Goal: Browse casually: Explore the website without a specific task or goal

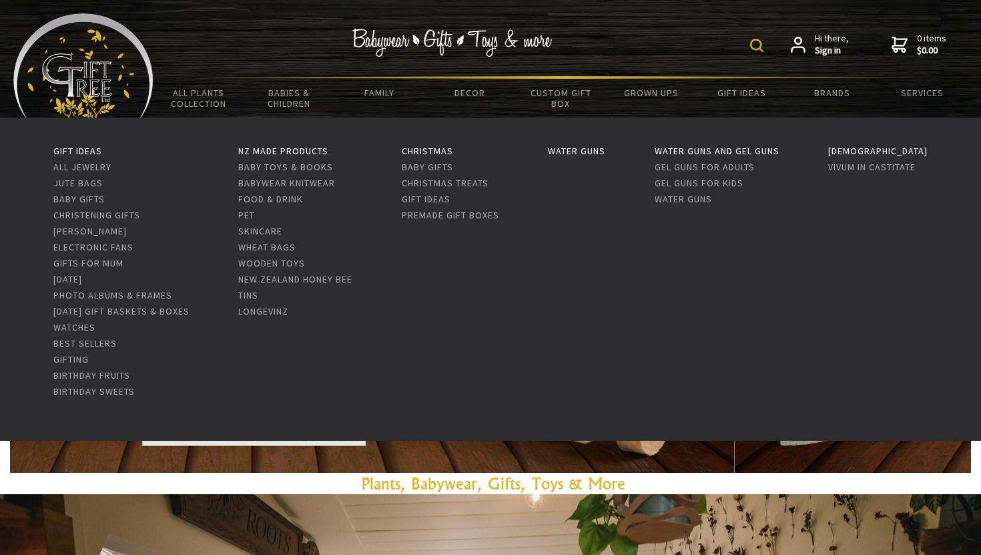
click at [183, 269] on li "Gifts For Mum" at bounding box center [121, 262] width 136 height 16
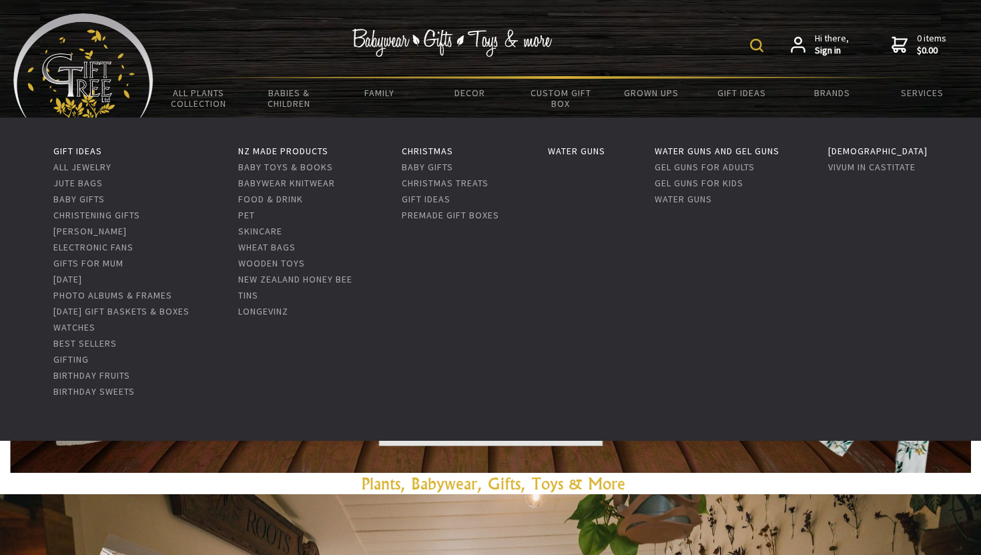
click at [183, 269] on li "Gifts For Mum" at bounding box center [121, 262] width 136 height 16
click at [180, 269] on li "Gifts For Mum" at bounding box center [121, 262] width 136 height 16
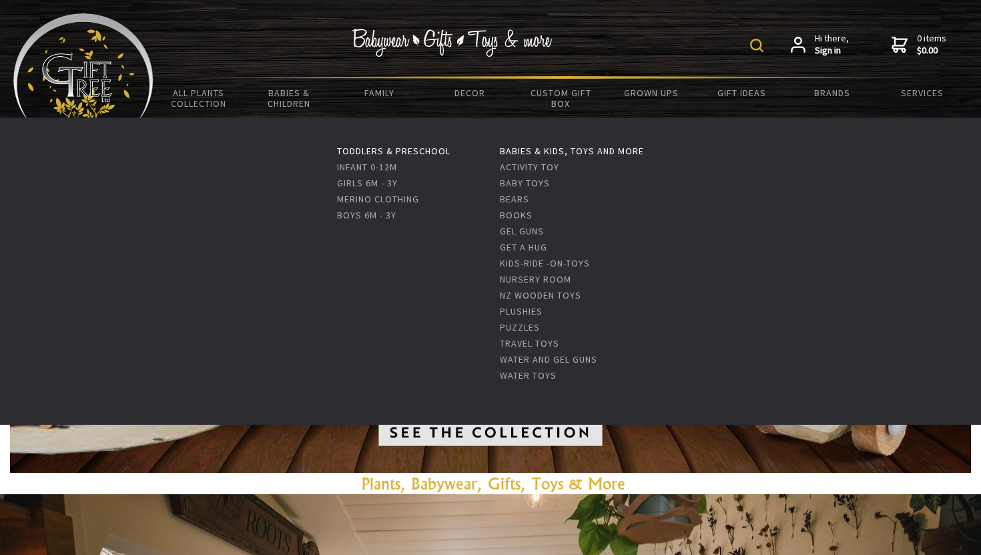
click at [383, 272] on li "Toddlers & Preschool Infant 0-12m Girls 6m - 3y Merino Clothing Boys 6m - 3y" at bounding box center [393, 262] width 113 height 240
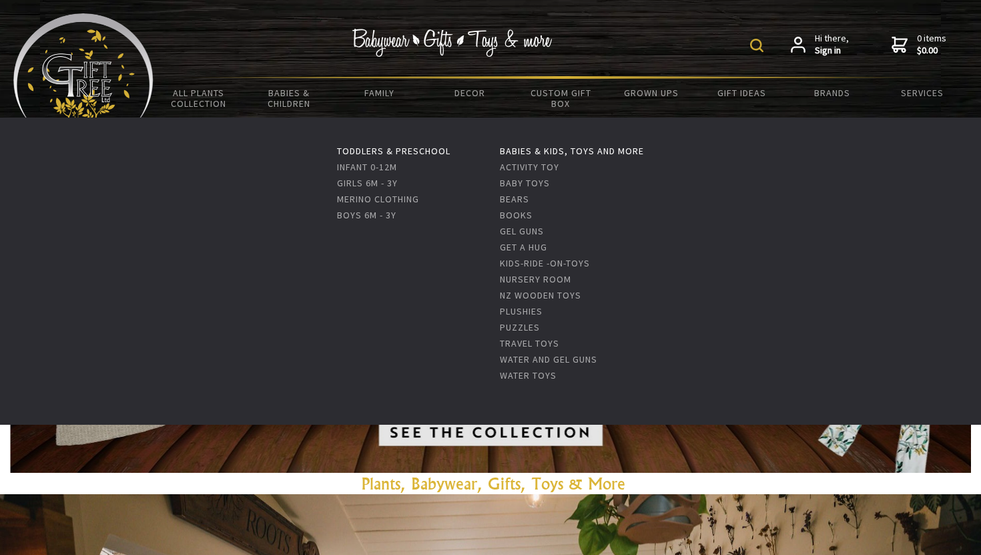
click at [379, 272] on li "Toddlers & Preschool Infant 0-12m Girls 6m - 3y Merino Clothing Boys 6m - 3y" at bounding box center [393, 262] width 113 height 240
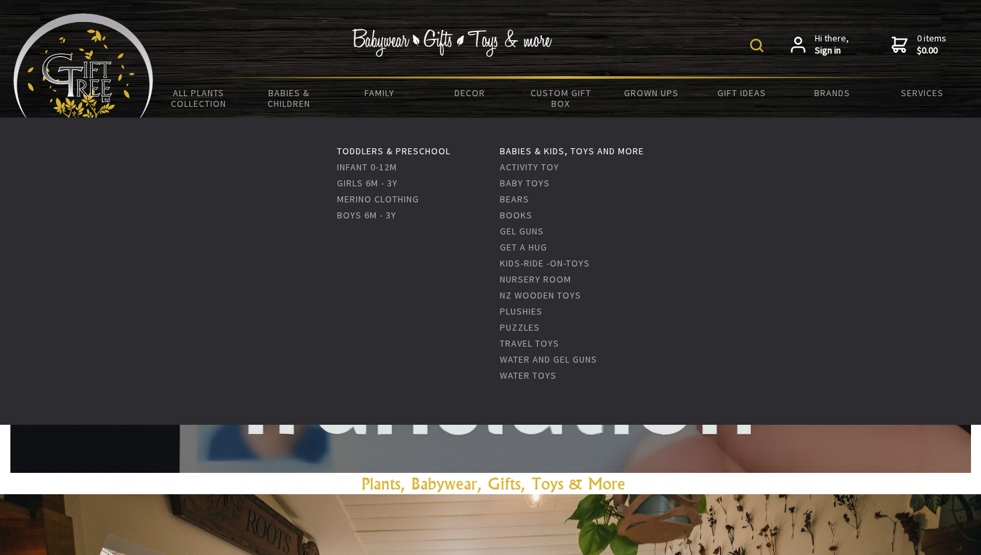
click at [379, 272] on li "Toddlers & Preschool Infant 0-12m Girls 6m - 3y Merino Clothing Boys 6m - 3y" at bounding box center [393, 262] width 113 height 240
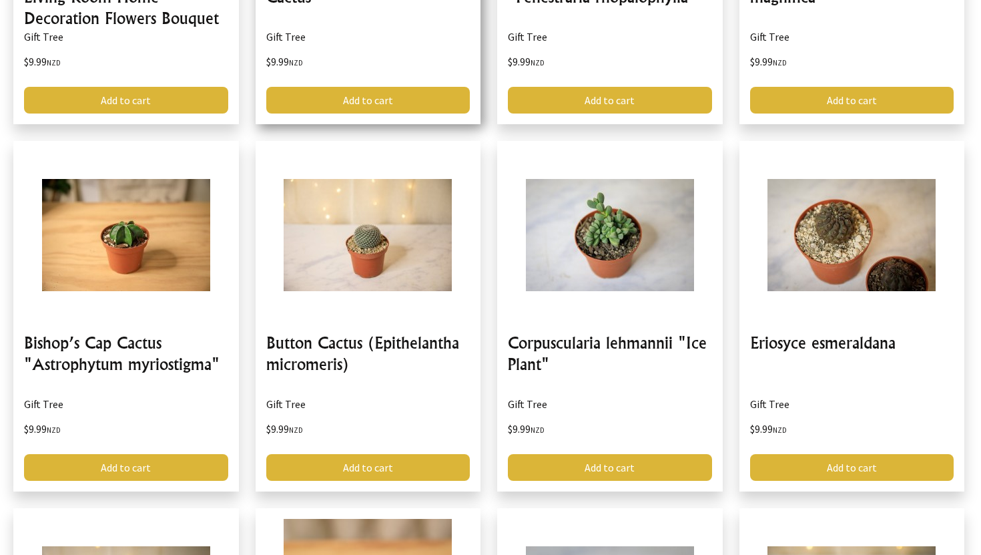
scroll to position [2421, 0]
